Goal: Task Accomplishment & Management: Manage account settings

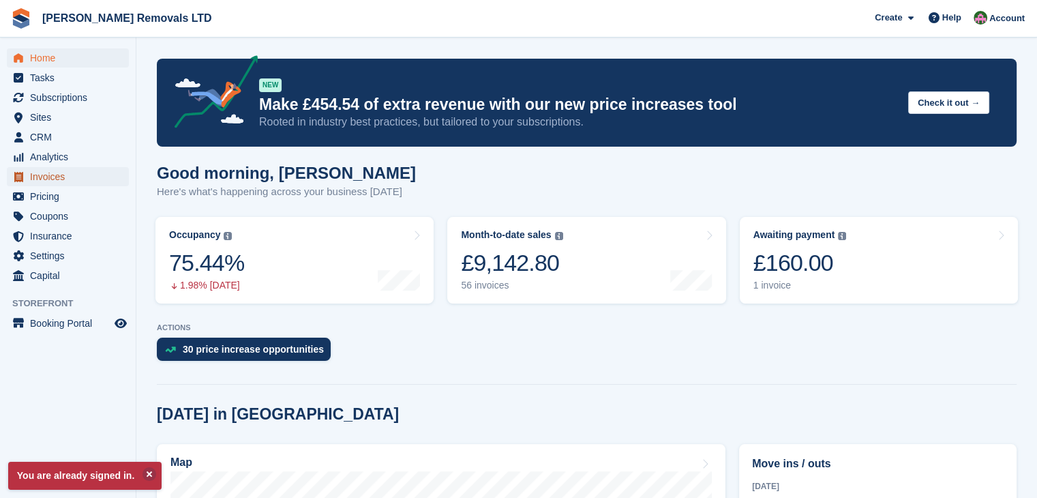
click at [47, 181] on span "Invoices" at bounding box center [71, 176] width 82 height 19
click at [46, 179] on span "Invoices" at bounding box center [71, 176] width 82 height 19
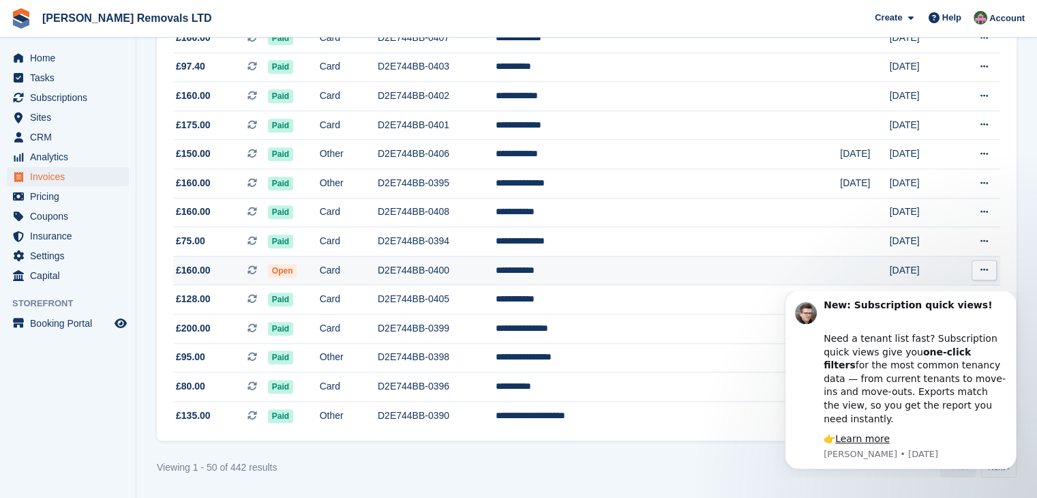
click at [378, 271] on td "Card" at bounding box center [349, 270] width 58 height 29
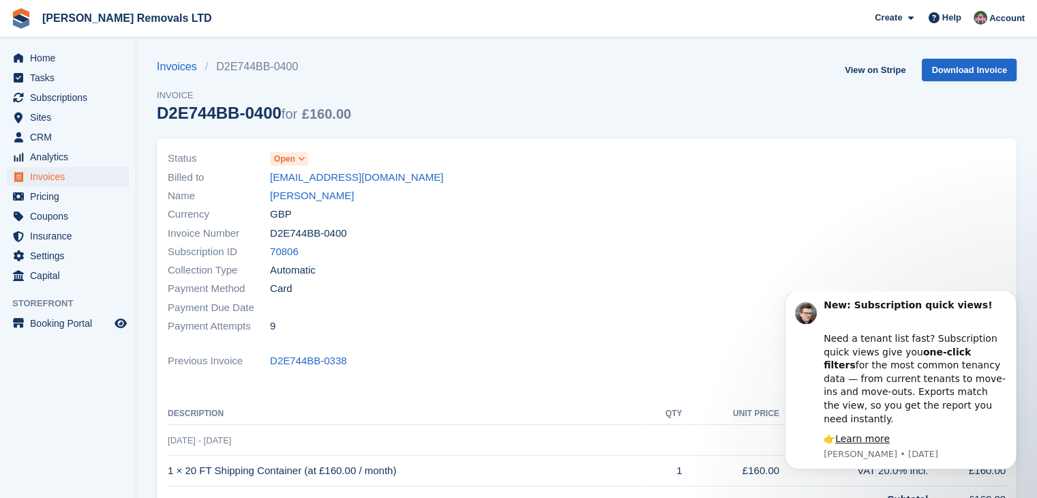
drag, startPoint x: 161, startPoint y: 114, endPoint x: 275, endPoint y: 110, distance: 113.9
click at [275, 110] on div "D2E744BB-0400 for £160.00" at bounding box center [254, 113] width 194 height 18
copy div "D2E744BB-0400"
click at [943, 220] on div at bounding box center [800, 242] width 427 height 202
click at [853, 239] on div at bounding box center [800, 242] width 427 height 202
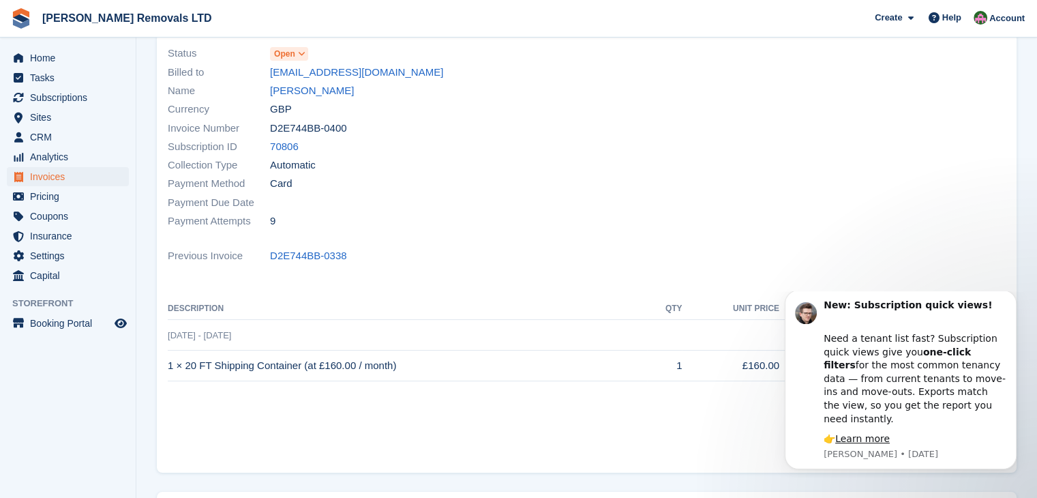
scroll to position [205, 0]
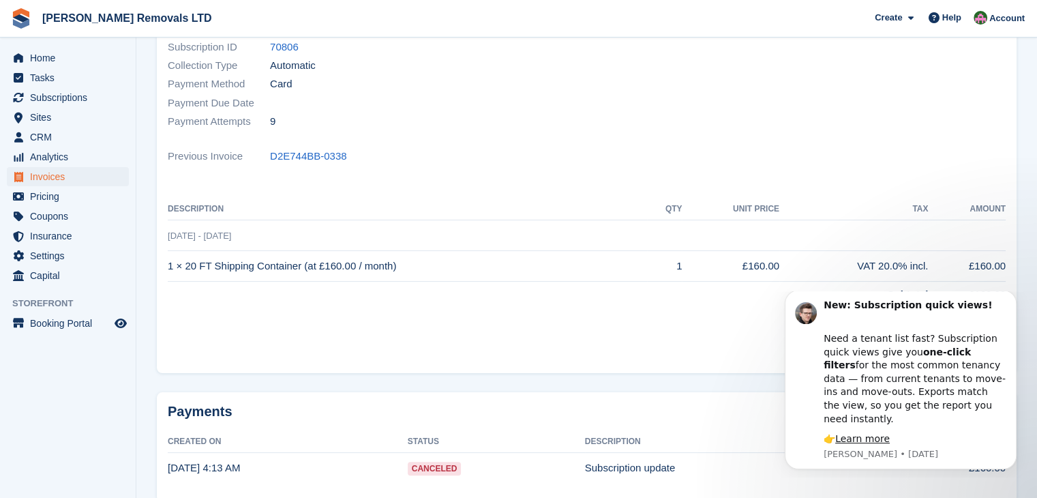
click at [984, 155] on div "Previous Invoice D2E744BB-0338" at bounding box center [587, 156] width 838 height 18
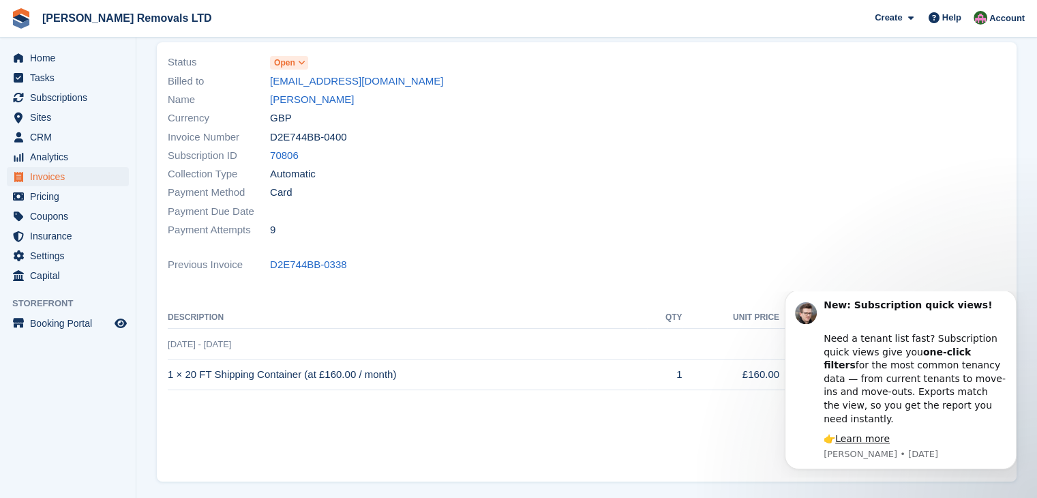
scroll to position [0, 0]
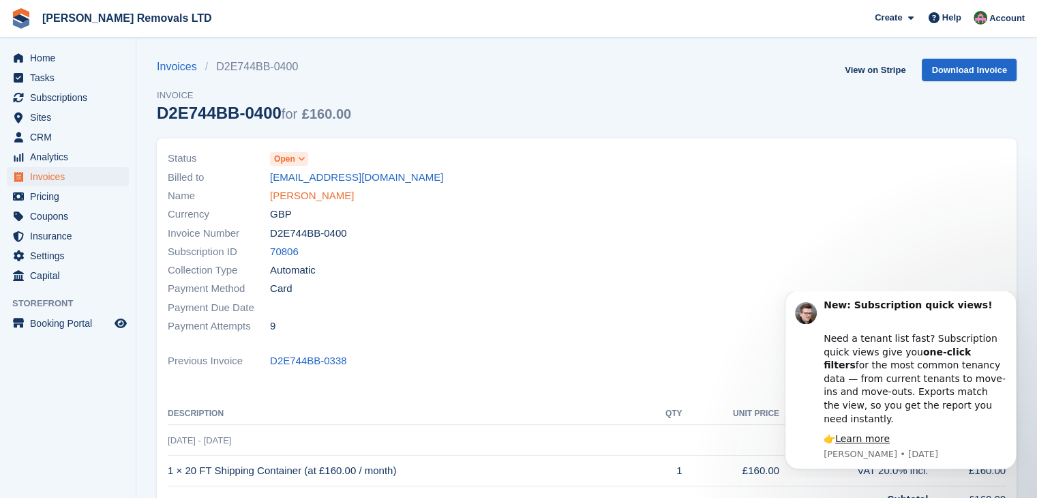
click at [305, 194] on link "[PERSON_NAME]" at bounding box center [312, 196] width 84 height 16
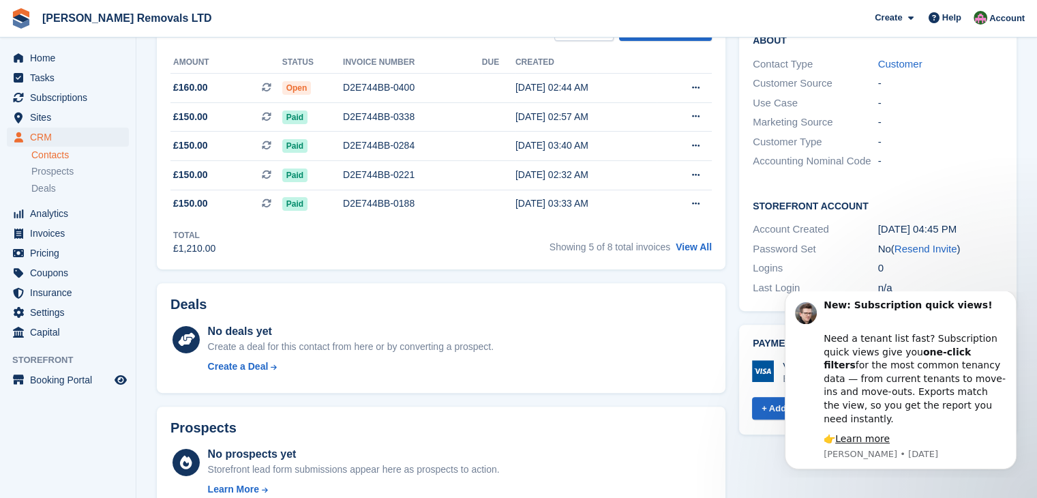
scroll to position [545, 0]
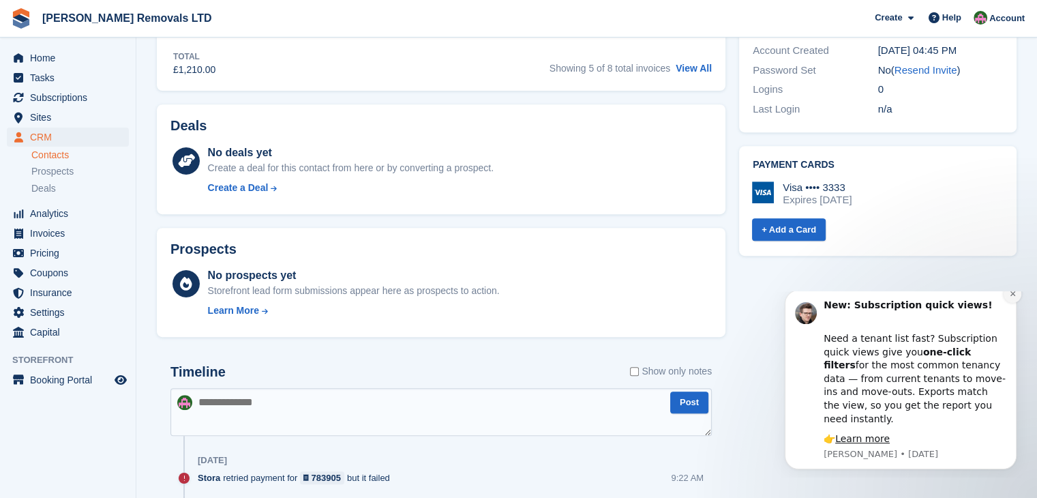
click at [1010, 297] on icon "Dismiss notification" at bounding box center [1012, 293] width 7 height 7
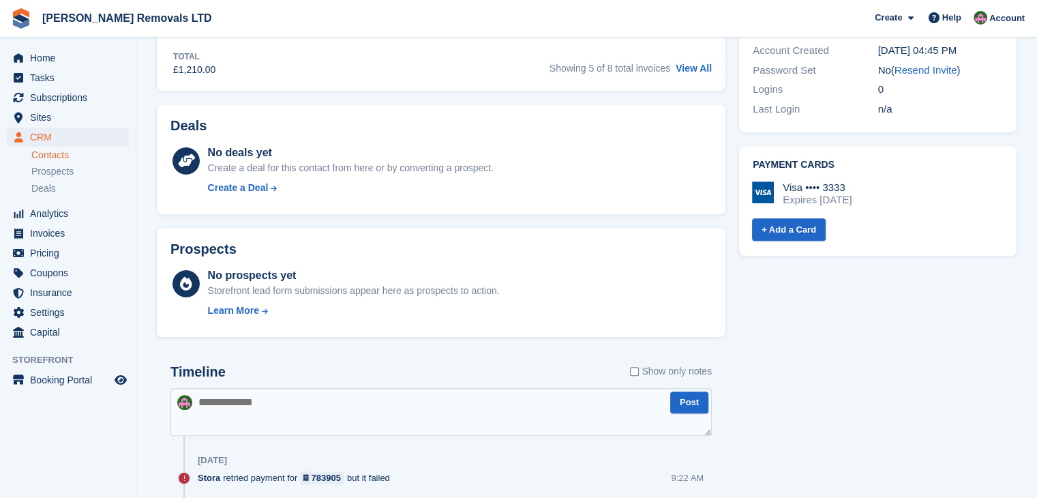
click at [804, 181] on div "Visa •••• 3333" at bounding box center [817, 187] width 69 height 12
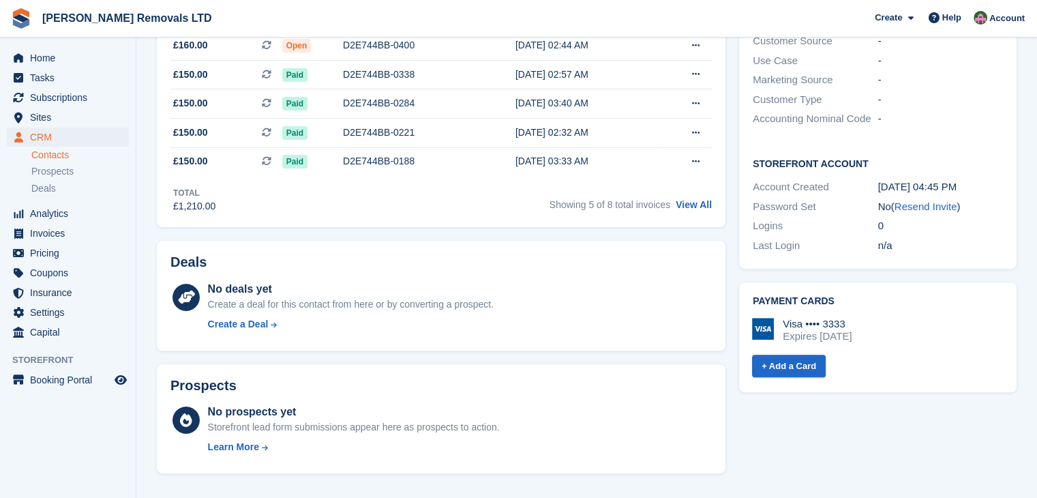
scroll to position [68, 0]
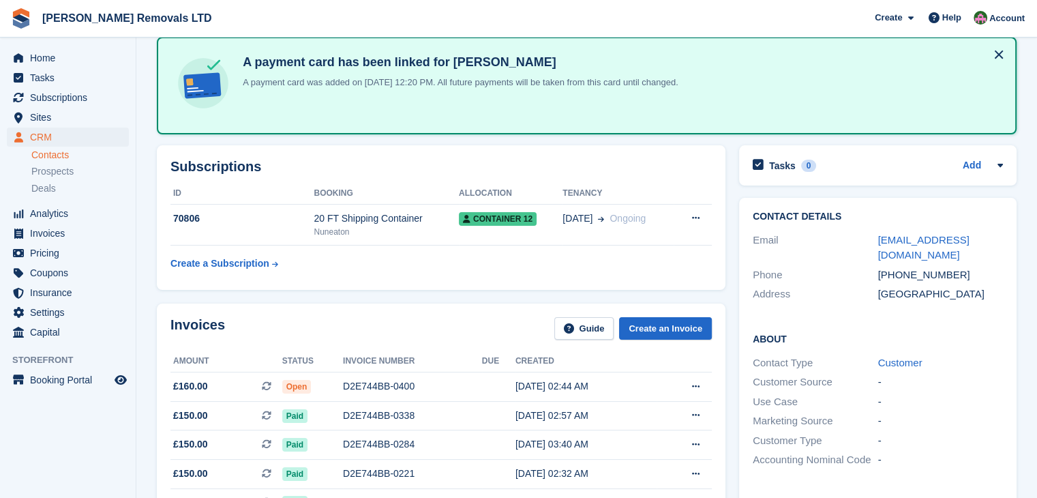
click at [1000, 57] on button at bounding box center [999, 55] width 22 height 22
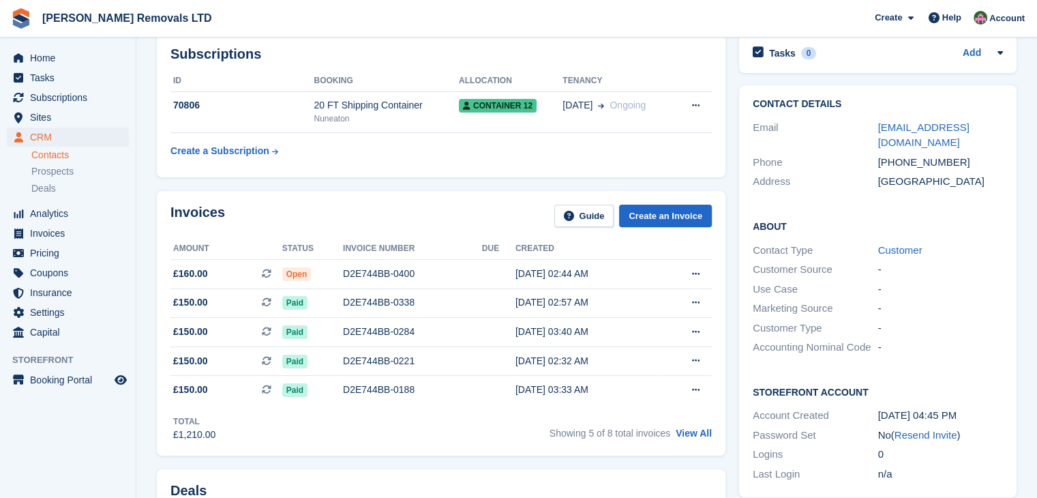
scroll to position [0, 0]
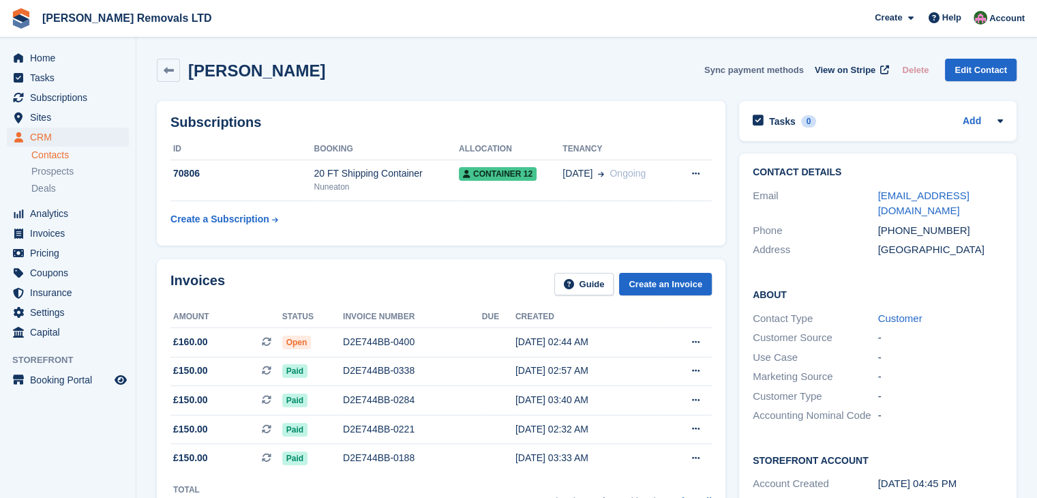
click at [763, 75] on button "Sync payment methods" at bounding box center [754, 70] width 100 height 22
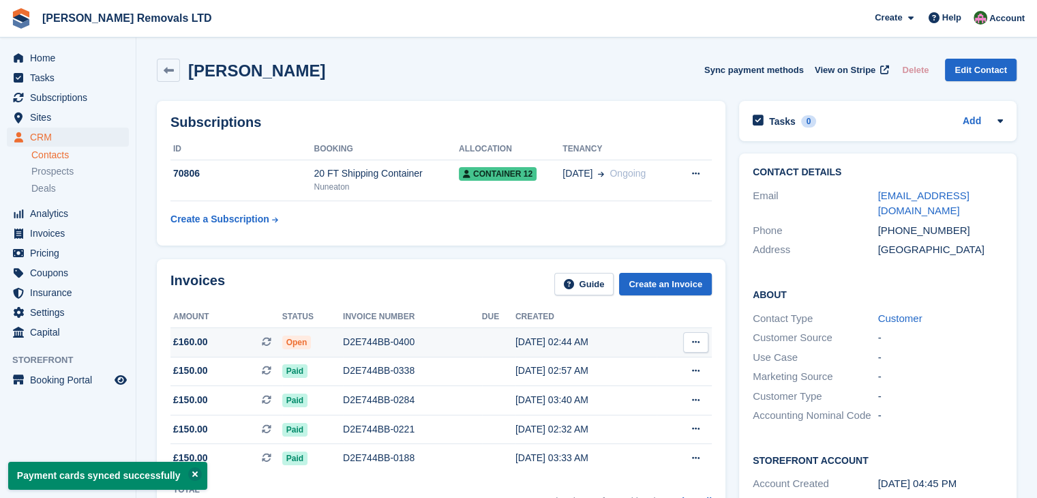
click at [367, 342] on div "D2E744BB-0400" at bounding box center [412, 342] width 139 height 14
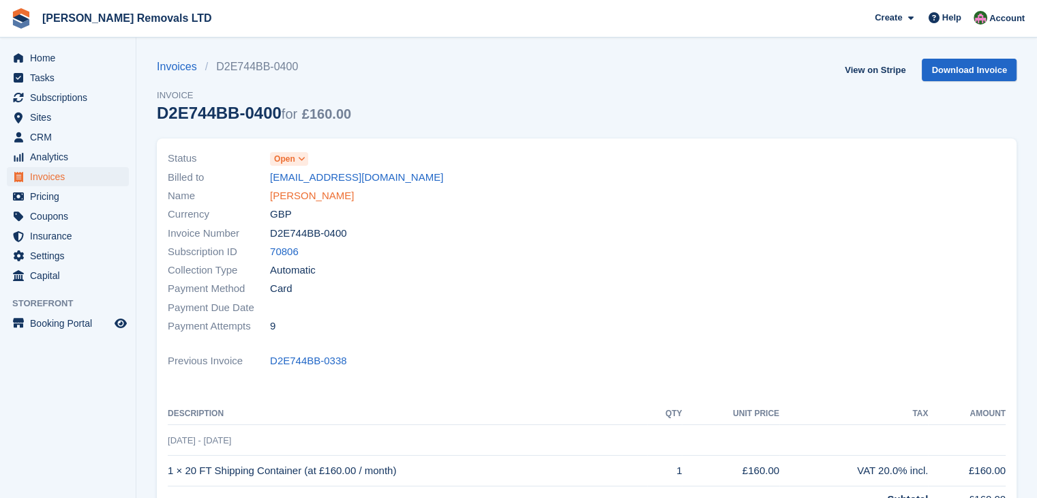
click at [291, 202] on link "[PERSON_NAME]" at bounding box center [312, 196] width 84 height 16
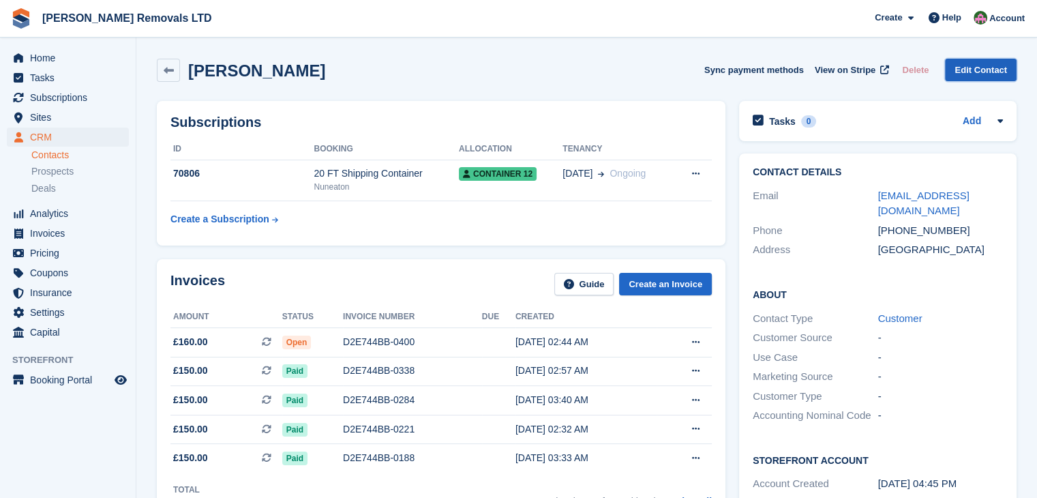
click at [963, 73] on link "Edit Contact" at bounding box center [981, 70] width 72 height 22
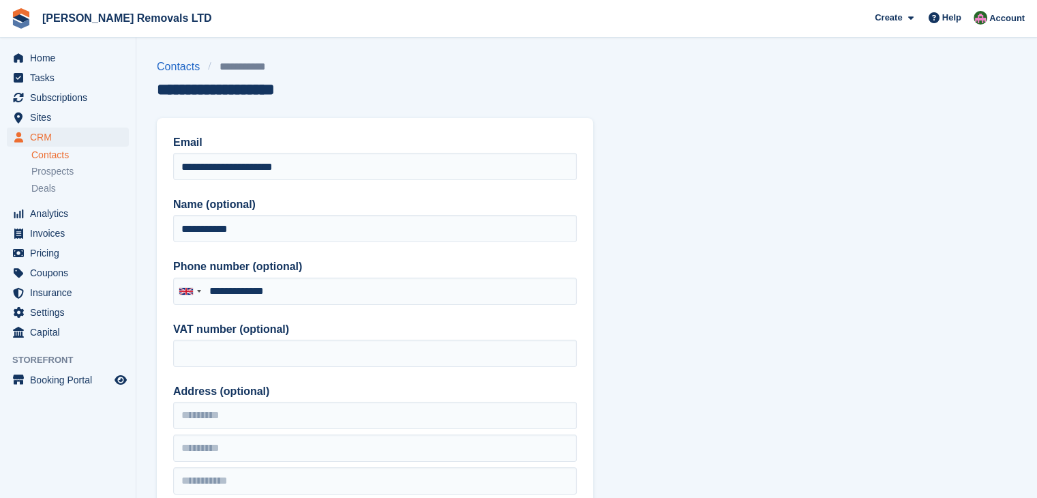
type input "**********"
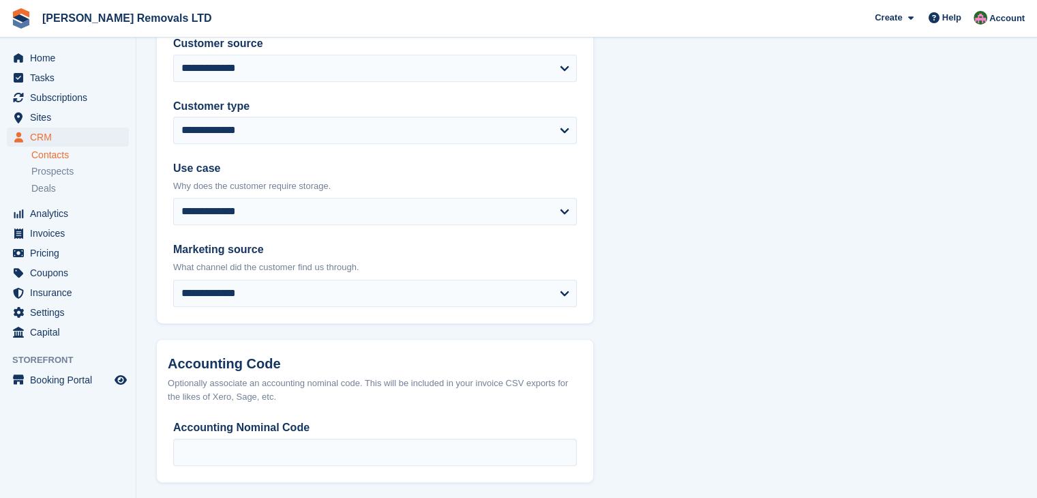
scroll to position [664, 0]
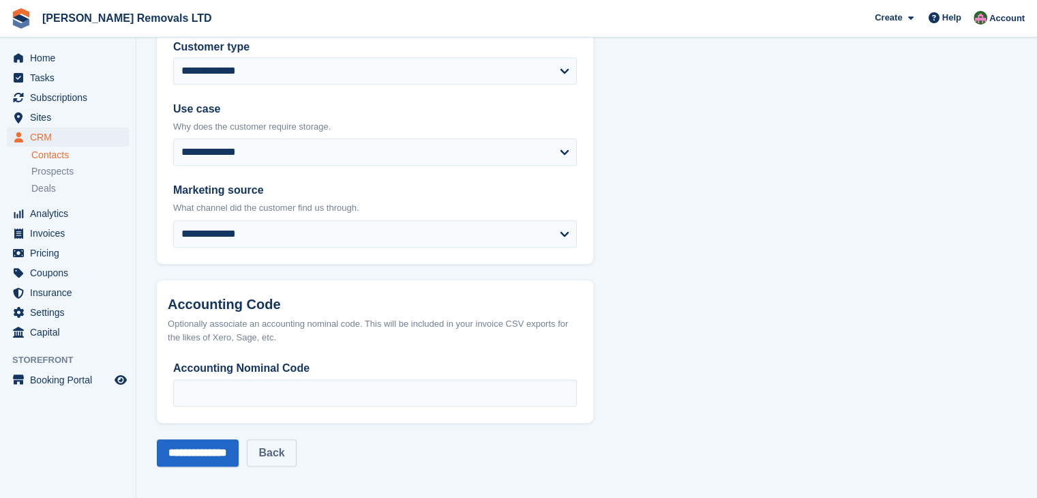
click at [296, 455] on link "Back" at bounding box center [271, 452] width 49 height 27
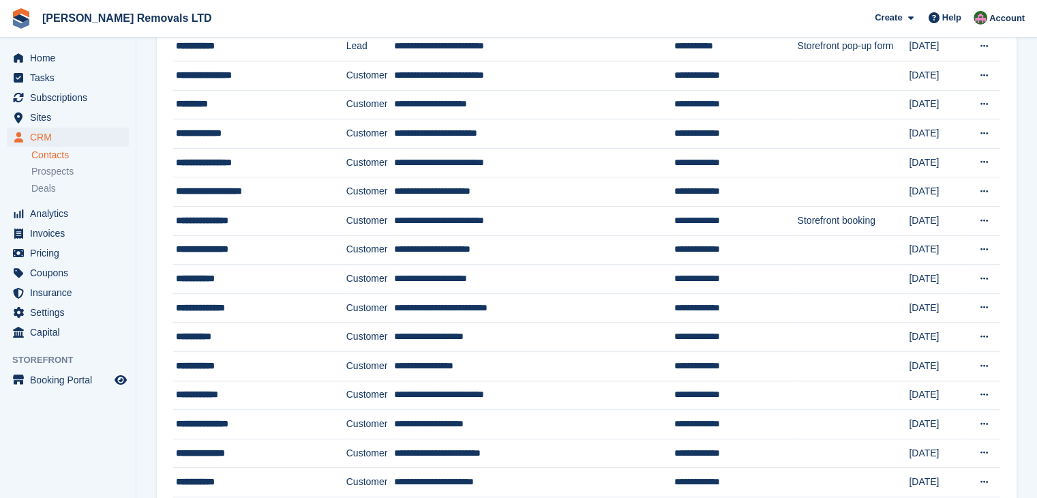
scroll to position [545, 0]
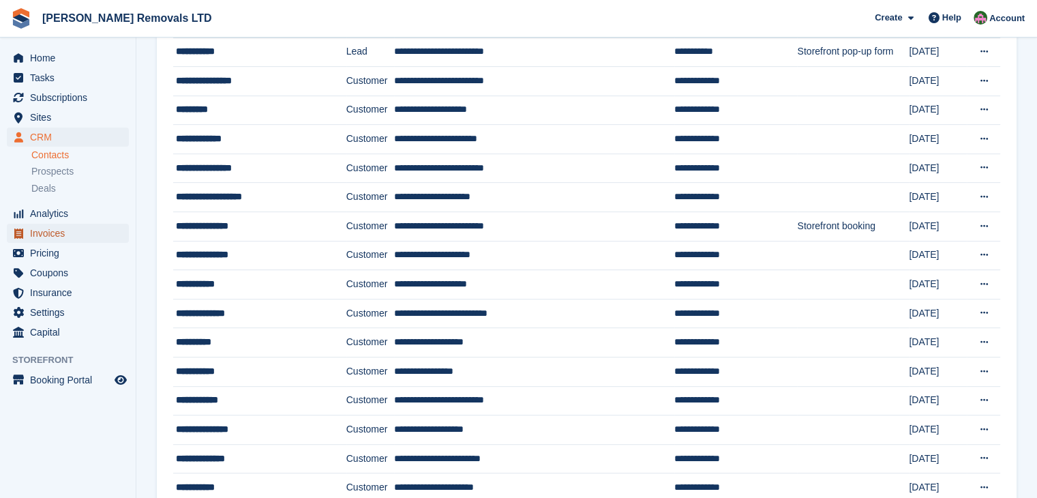
click at [46, 232] on span "Invoices" at bounding box center [71, 233] width 82 height 19
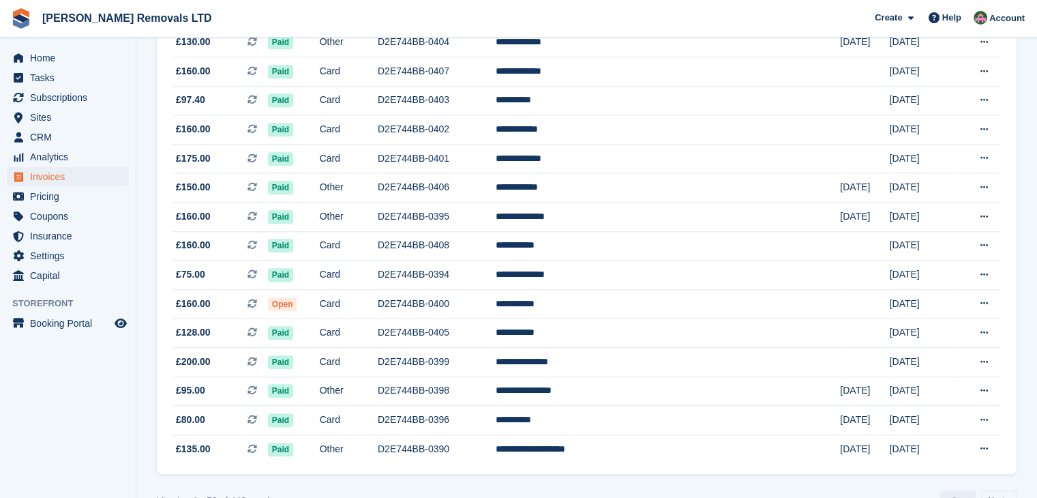
scroll to position [1257, 0]
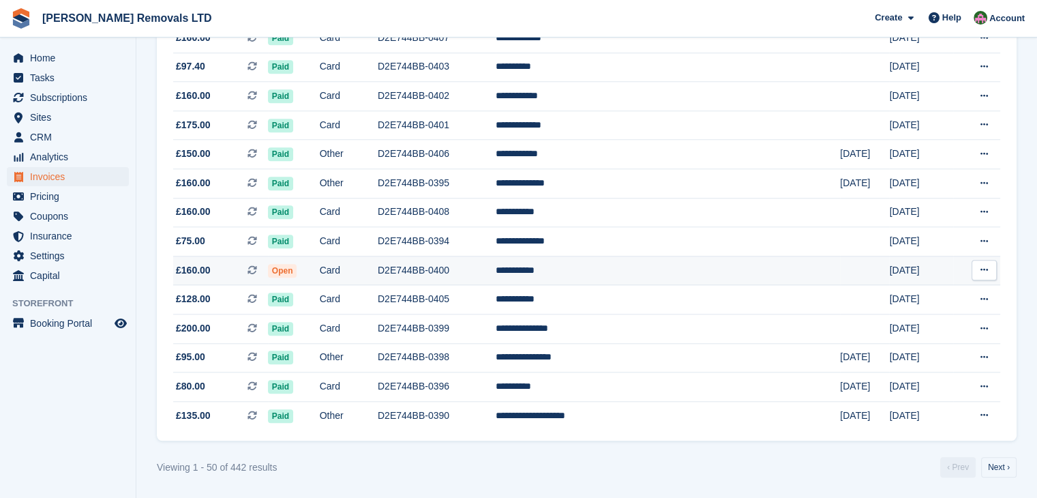
click at [496, 268] on td "D2E744BB-0400" at bounding box center [437, 270] width 118 height 29
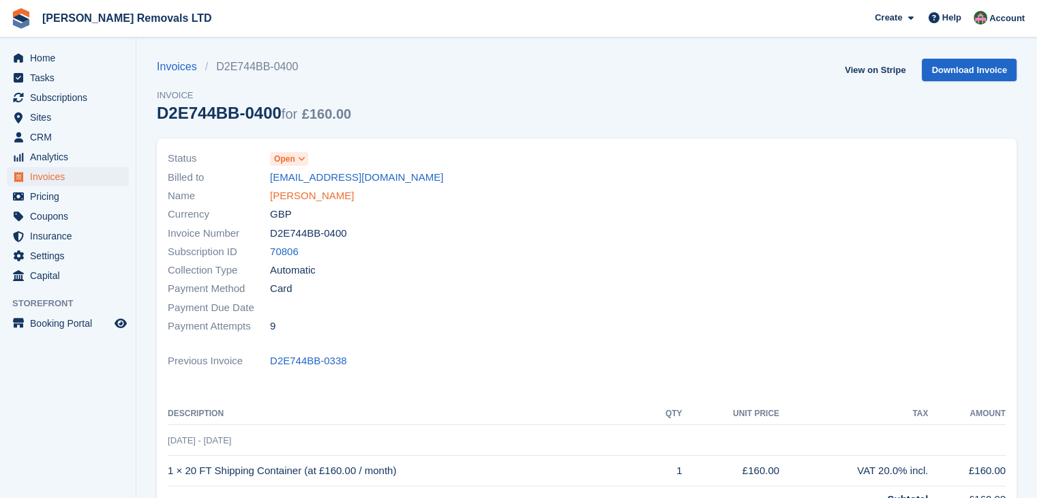
click at [305, 192] on link "[PERSON_NAME]" at bounding box center [312, 196] width 84 height 16
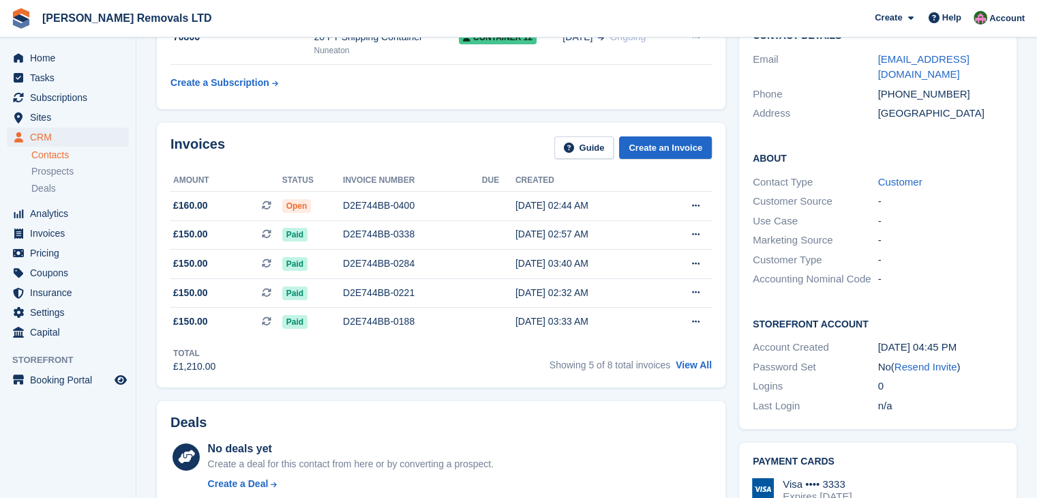
scroll to position [341, 0]
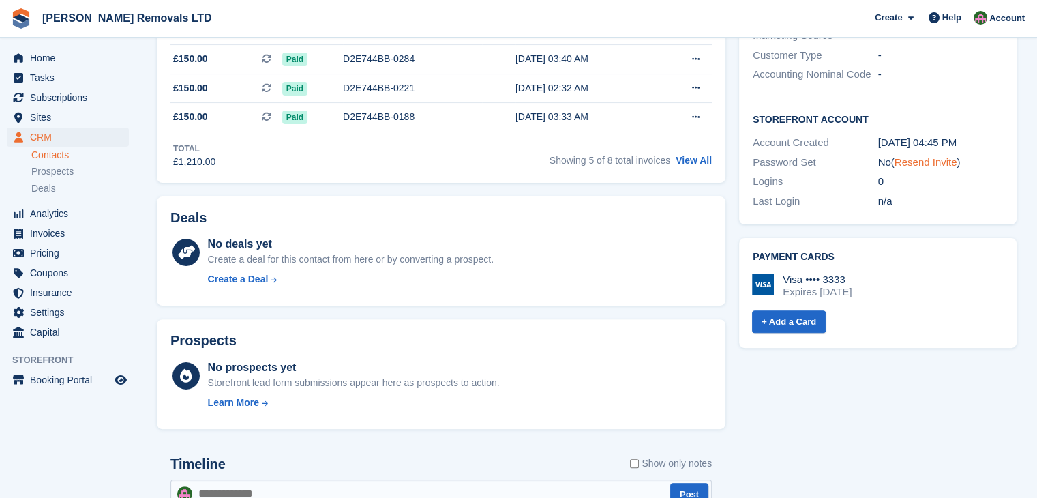
click at [942, 156] on link "Resend Invite" at bounding box center [925, 162] width 63 height 12
click at [914, 156] on link "Resend Invite" at bounding box center [925, 162] width 63 height 12
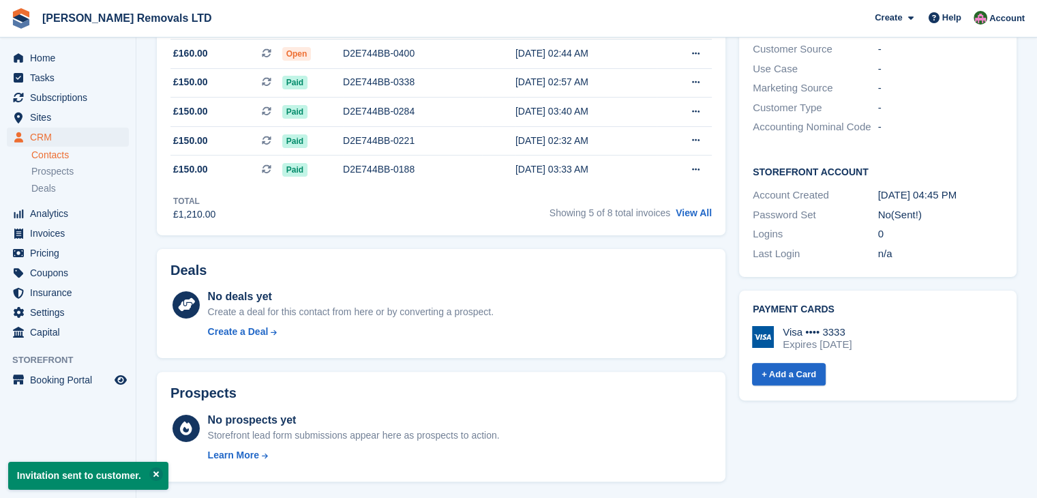
scroll to position [0, 0]
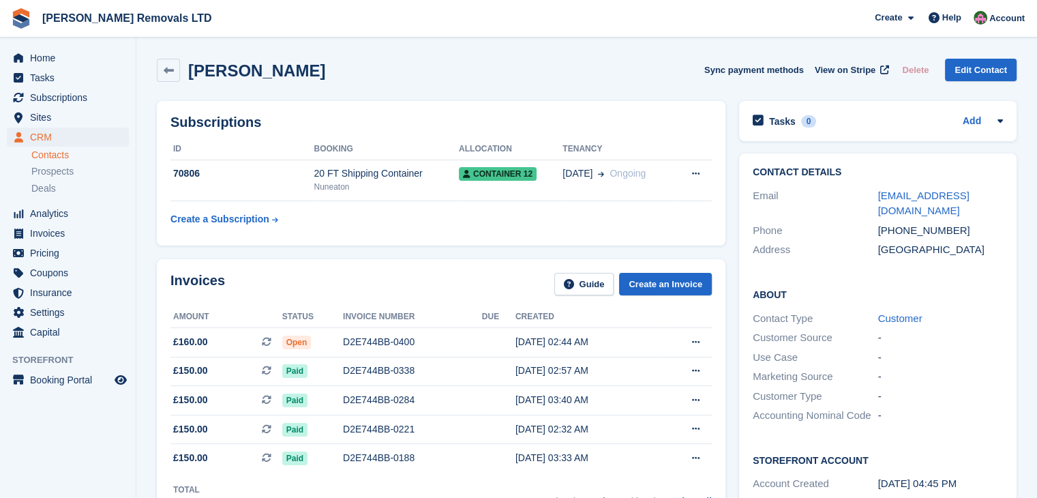
click at [969, 288] on div "About Contact Type Customer Customer Source - Use Case - Marketing Source - Cus…" at bounding box center [877, 356] width 277 height 166
click at [41, 58] on span "Home" at bounding box center [71, 57] width 82 height 19
